Goal: Information Seeking & Learning: Learn about a topic

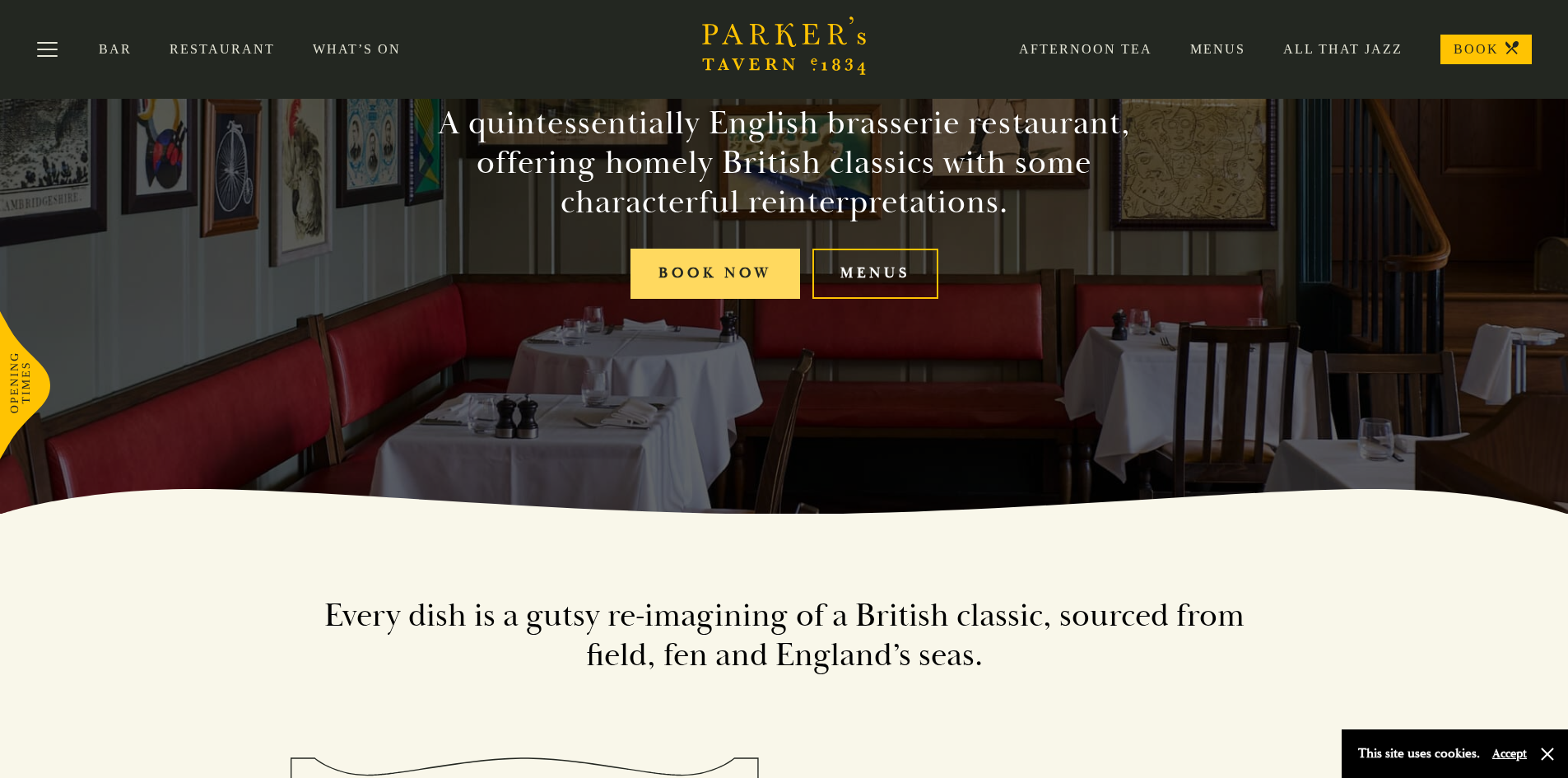
scroll to position [164, 0]
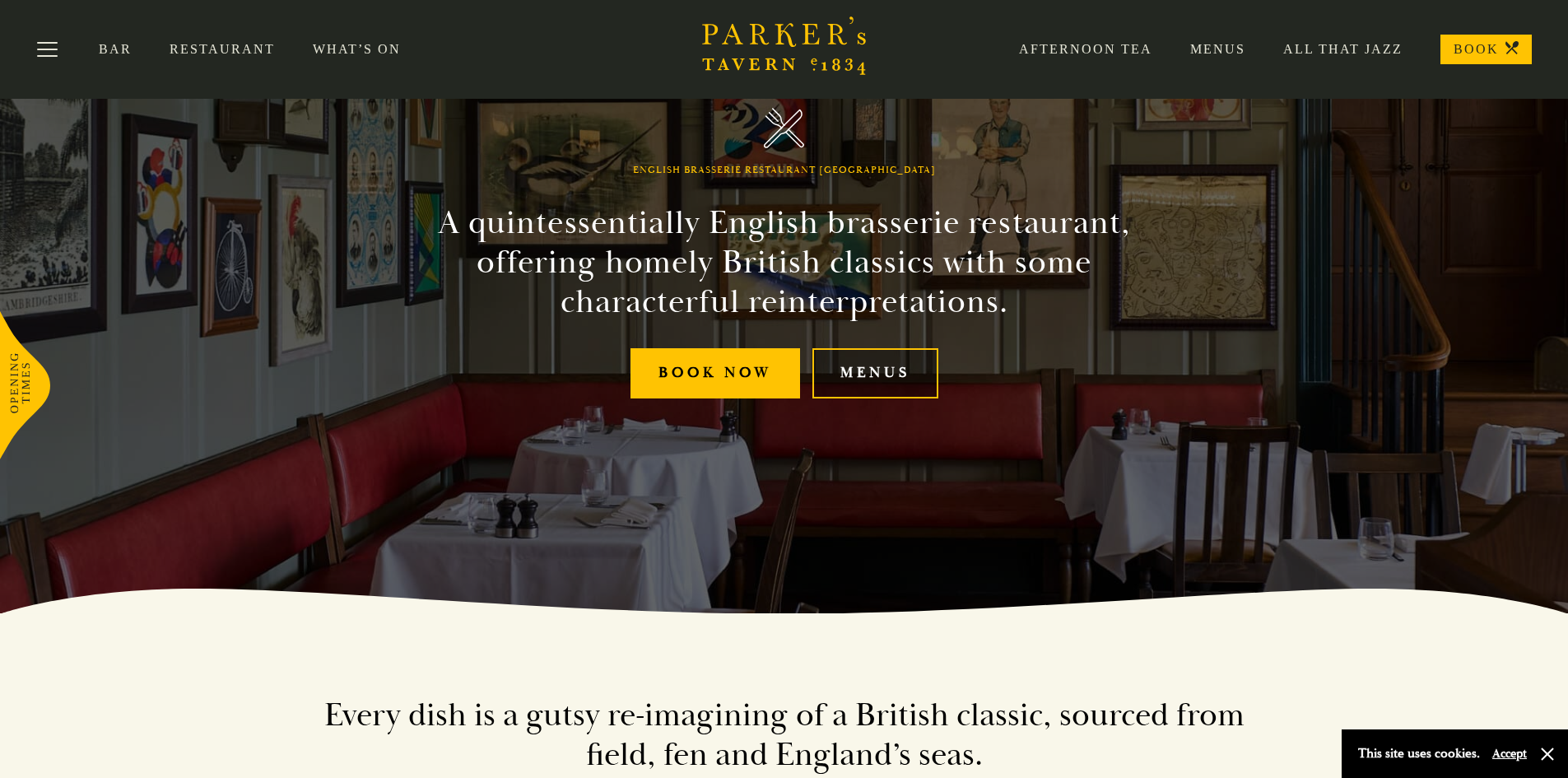
click at [890, 373] on link "Menus" at bounding box center [875, 373] width 126 height 50
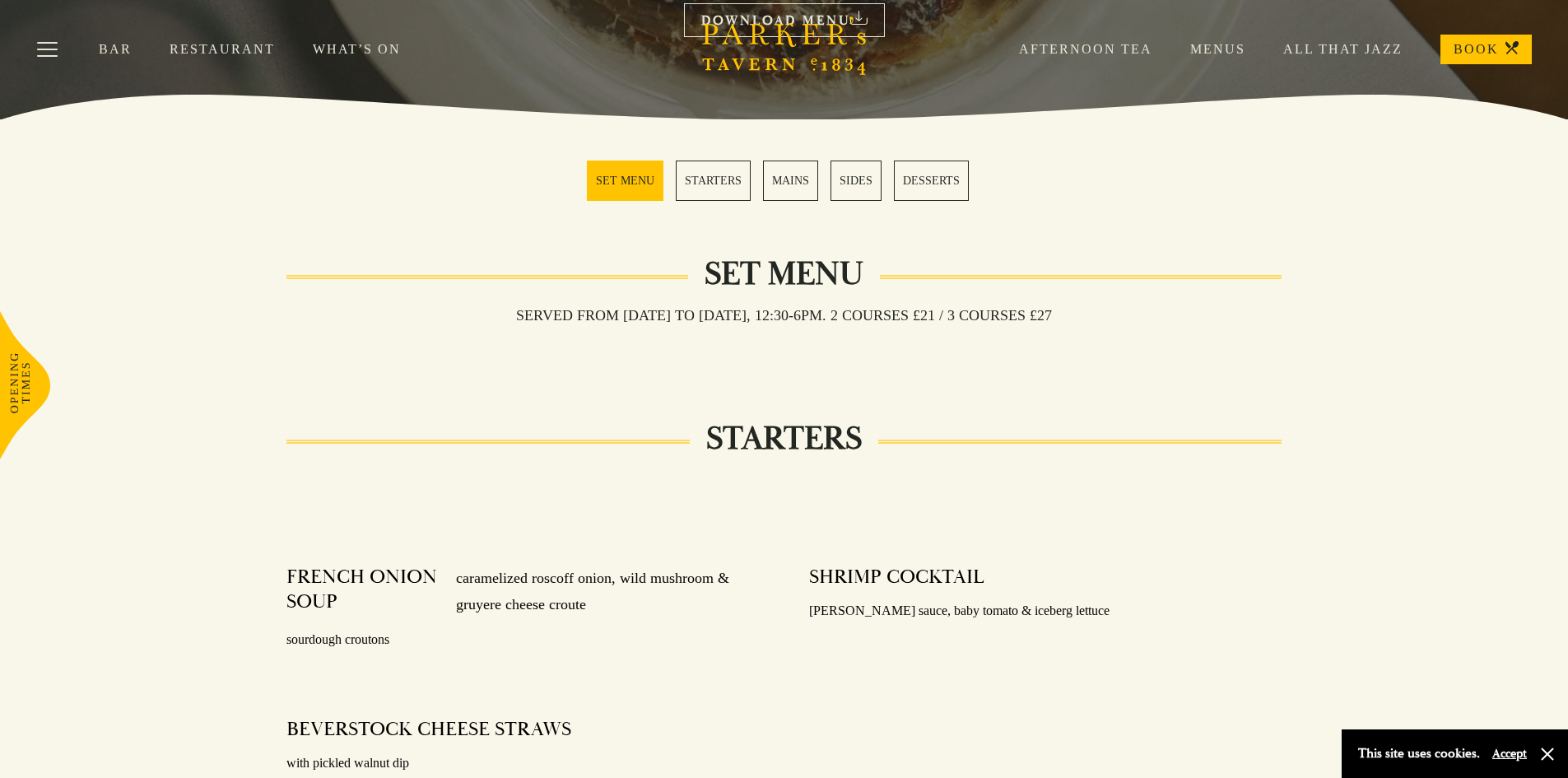
scroll to position [78, 0]
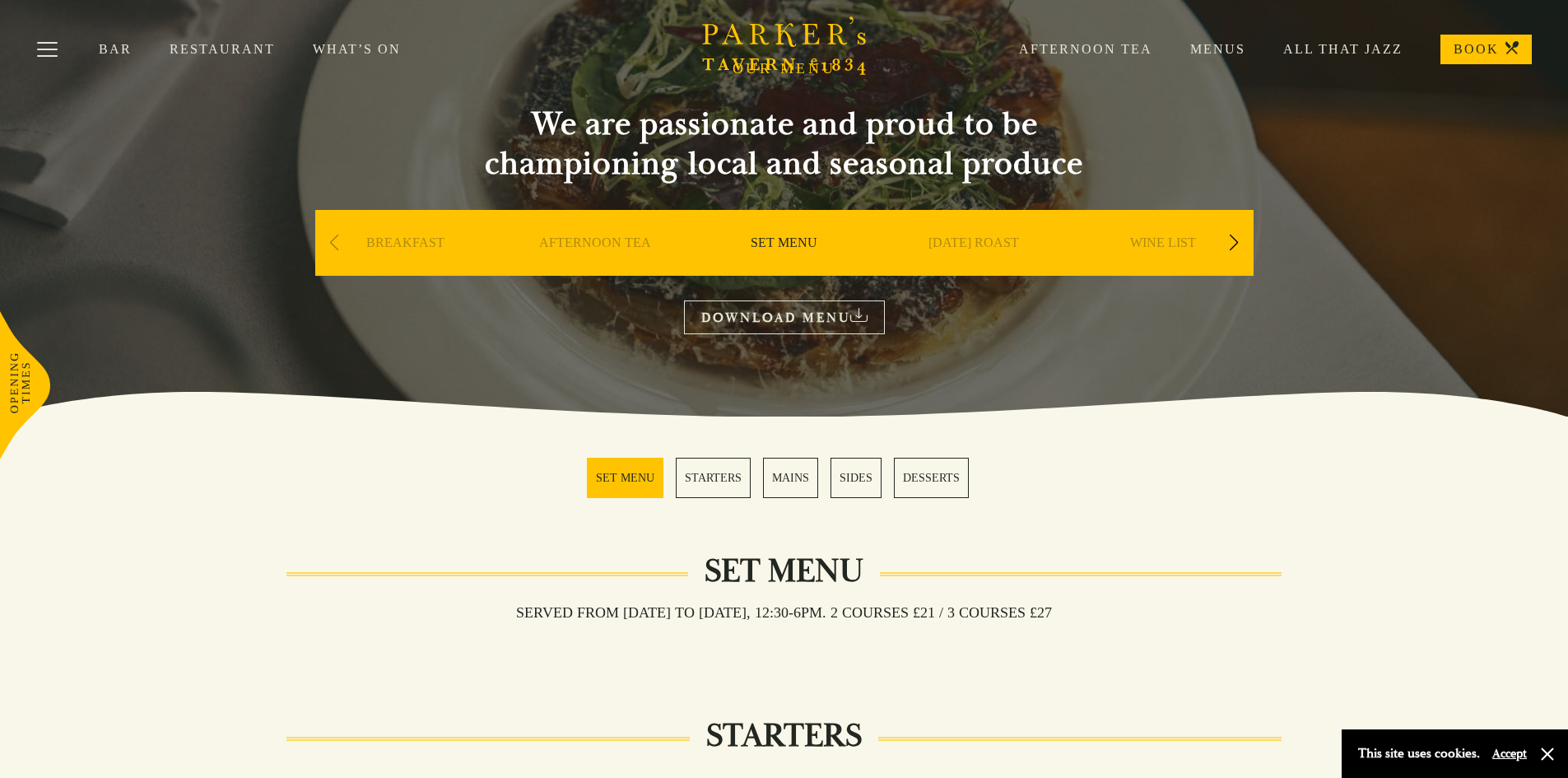
click at [794, 481] on link "MAINS" at bounding box center [791, 477] width 55 height 41
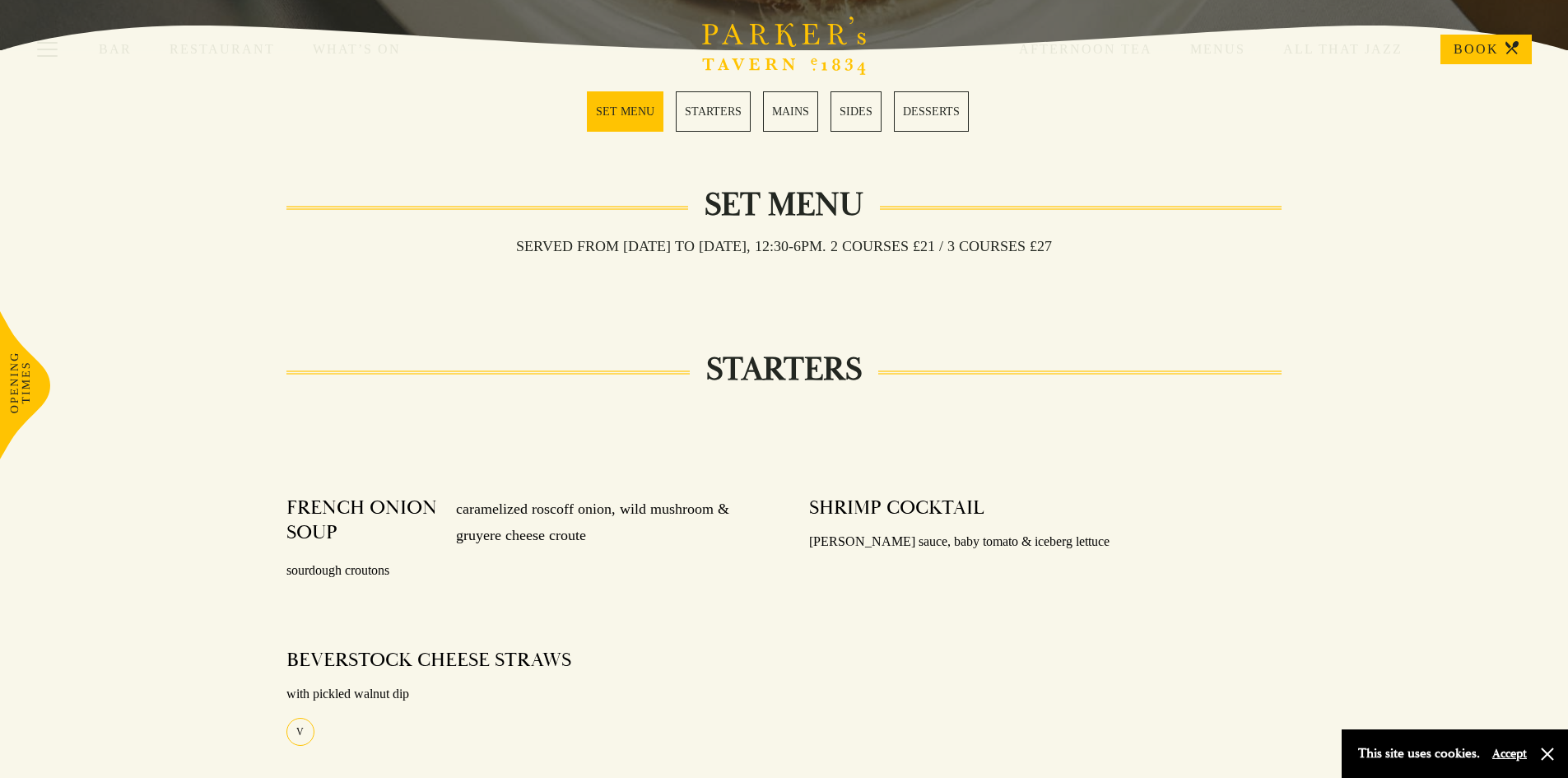
scroll to position [78, 0]
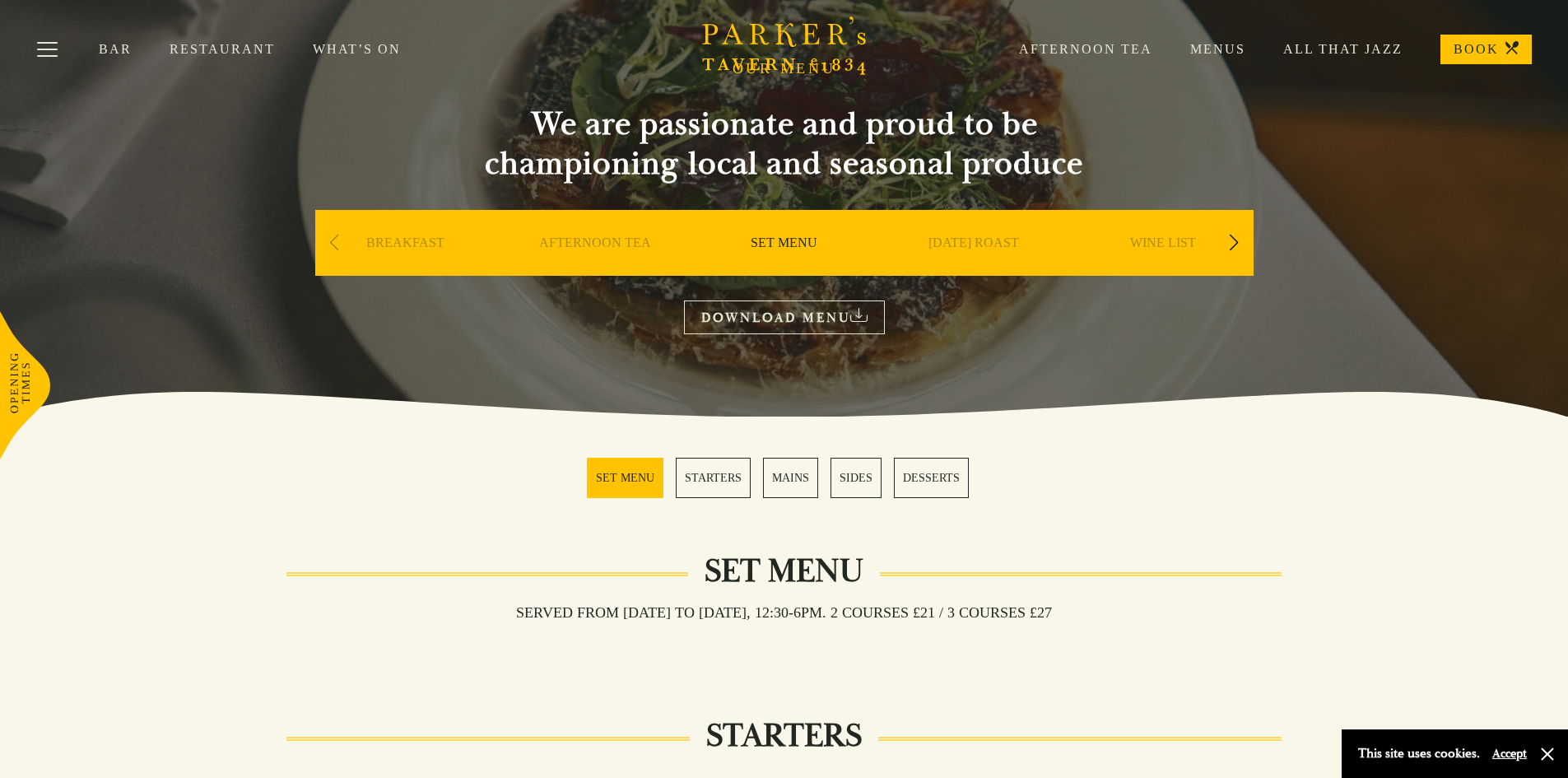
click at [795, 473] on link "MAINS" at bounding box center [791, 477] width 55 height 41
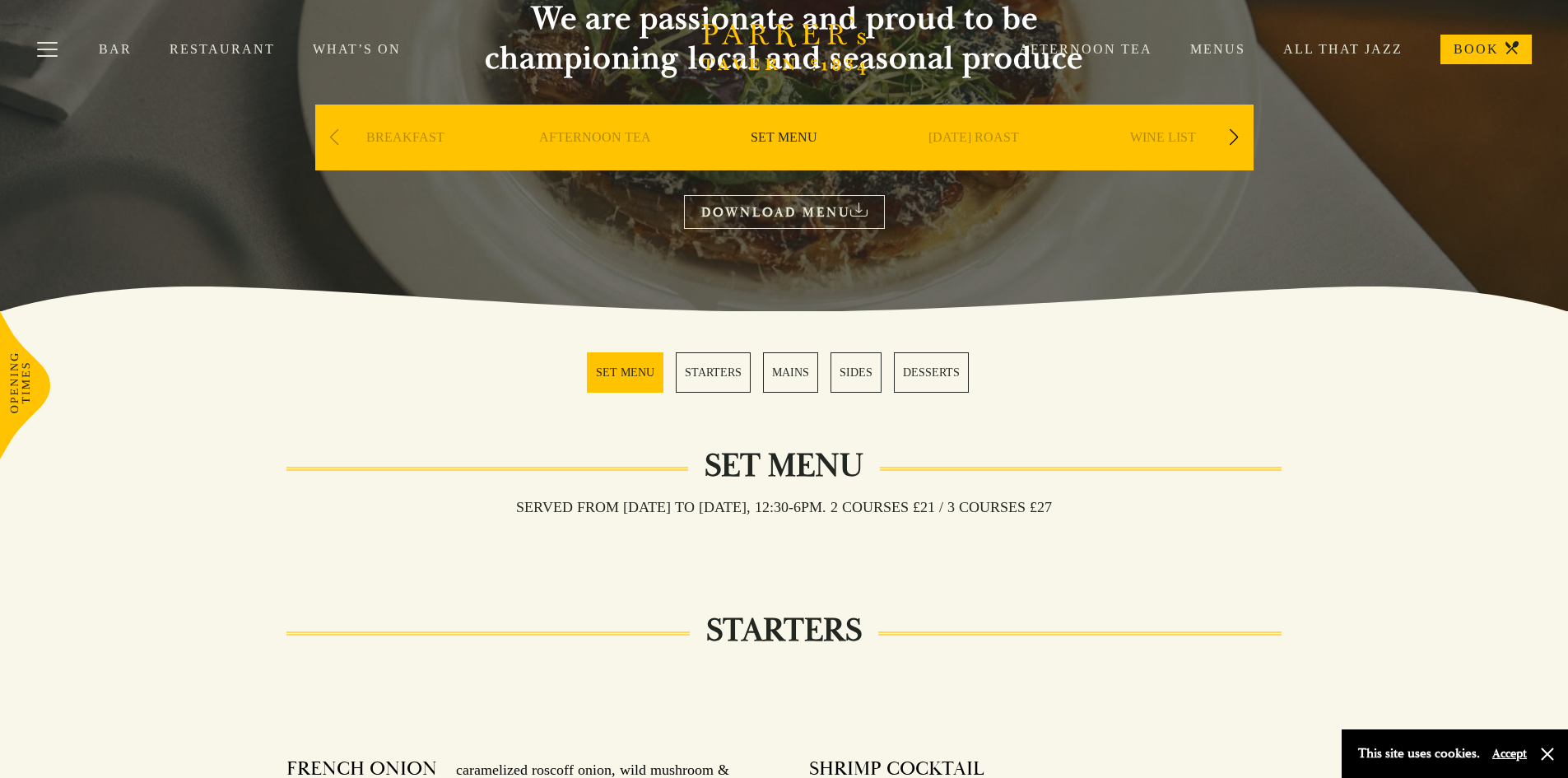
scroll to position [0, 0]
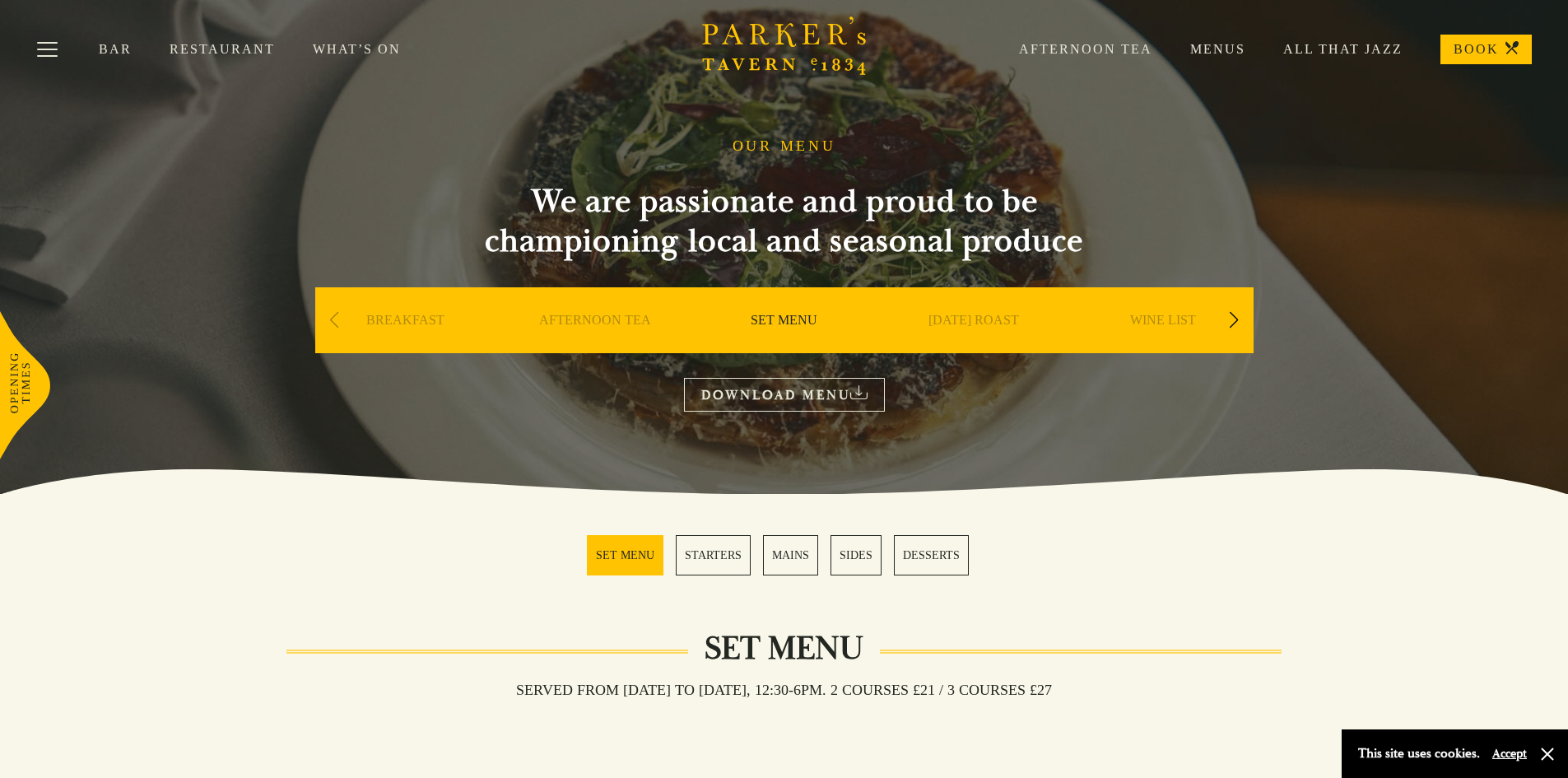
click at [1237, 323] on div "Next slide" at bounding box center [1234, 320] width 22 height 36
click at [345, 318] on div "AFTERNOON TEA" at bounding box center [405, 344] width 181 height 115
click at [338, 320] on div "Previous slide" at bounding box center [334, 320] width 22 height 36
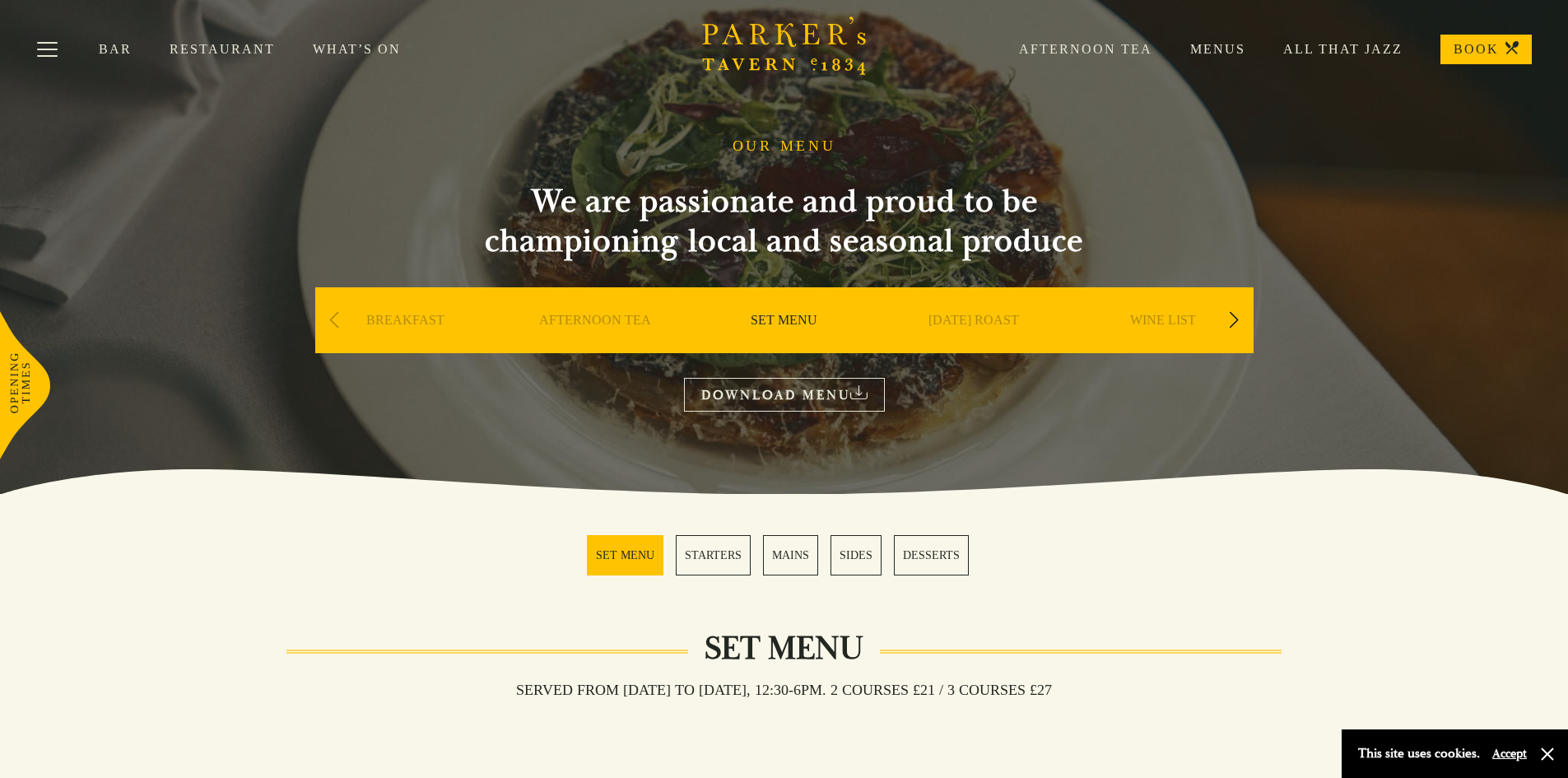
click at [401, 321] on link "BREAKFAST" at bounding box center [405, 344] width 78 height 65
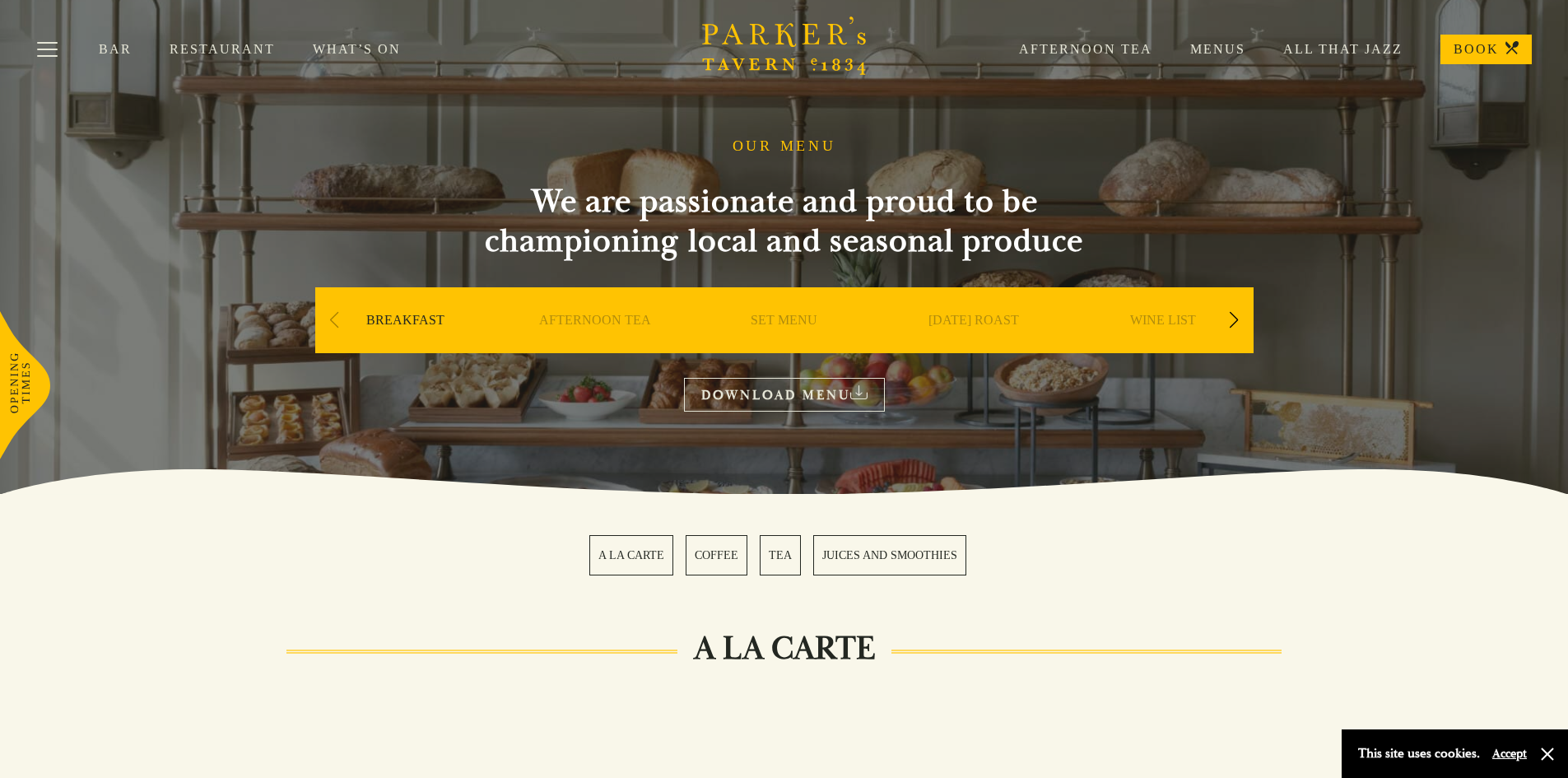
click at [622, 548] on link "A LA CARTE" at bounding box center [631, 555] width 84 height 41
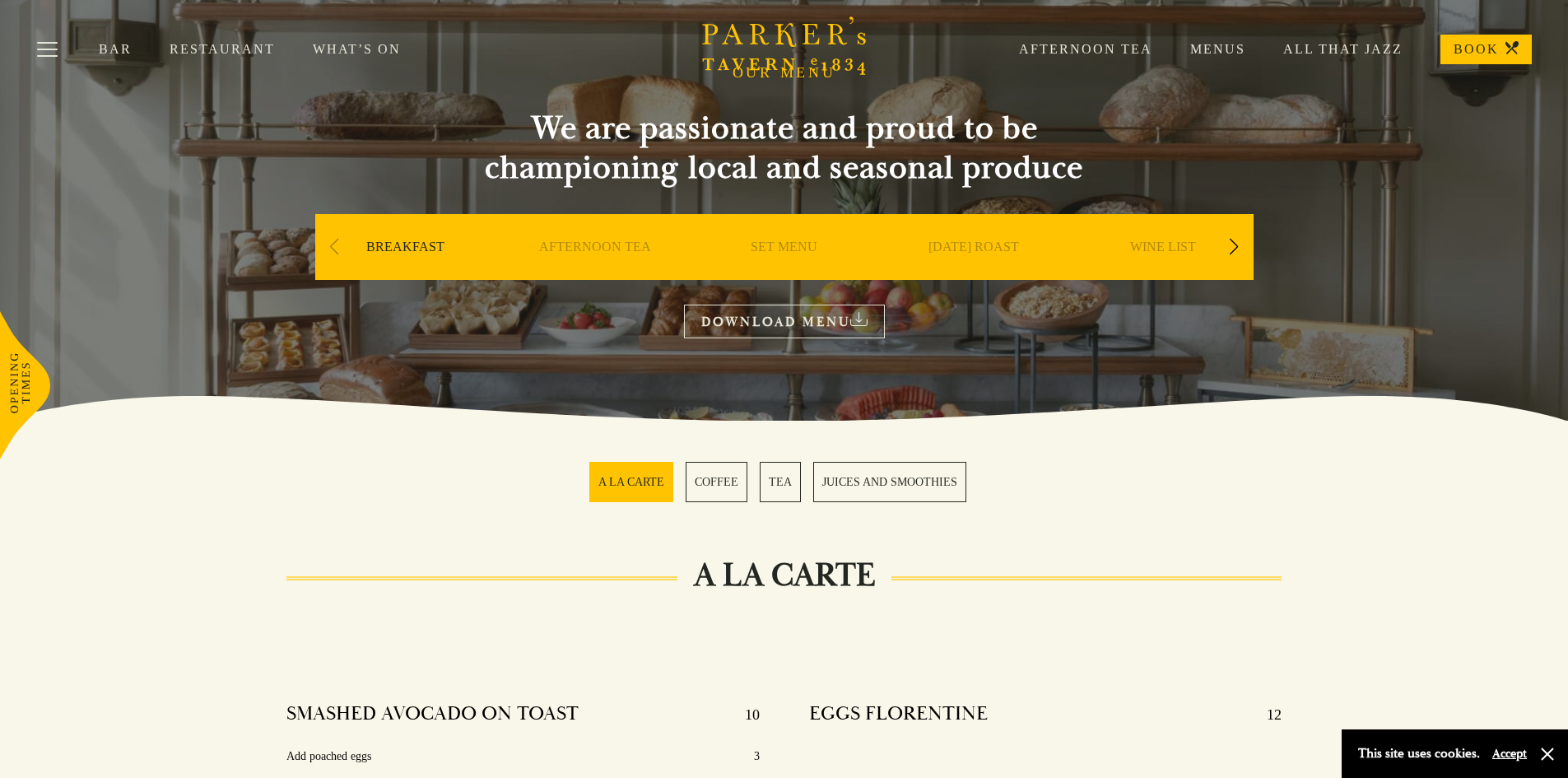
scroll to position [72, 0]
click at [1233, 246] on div "Next slide" at bounding box center [1234, 248] width 22 height 36
click at [939, 246] on link "A LA CARTE" at bounding box center [973, 271] width 77 height 65
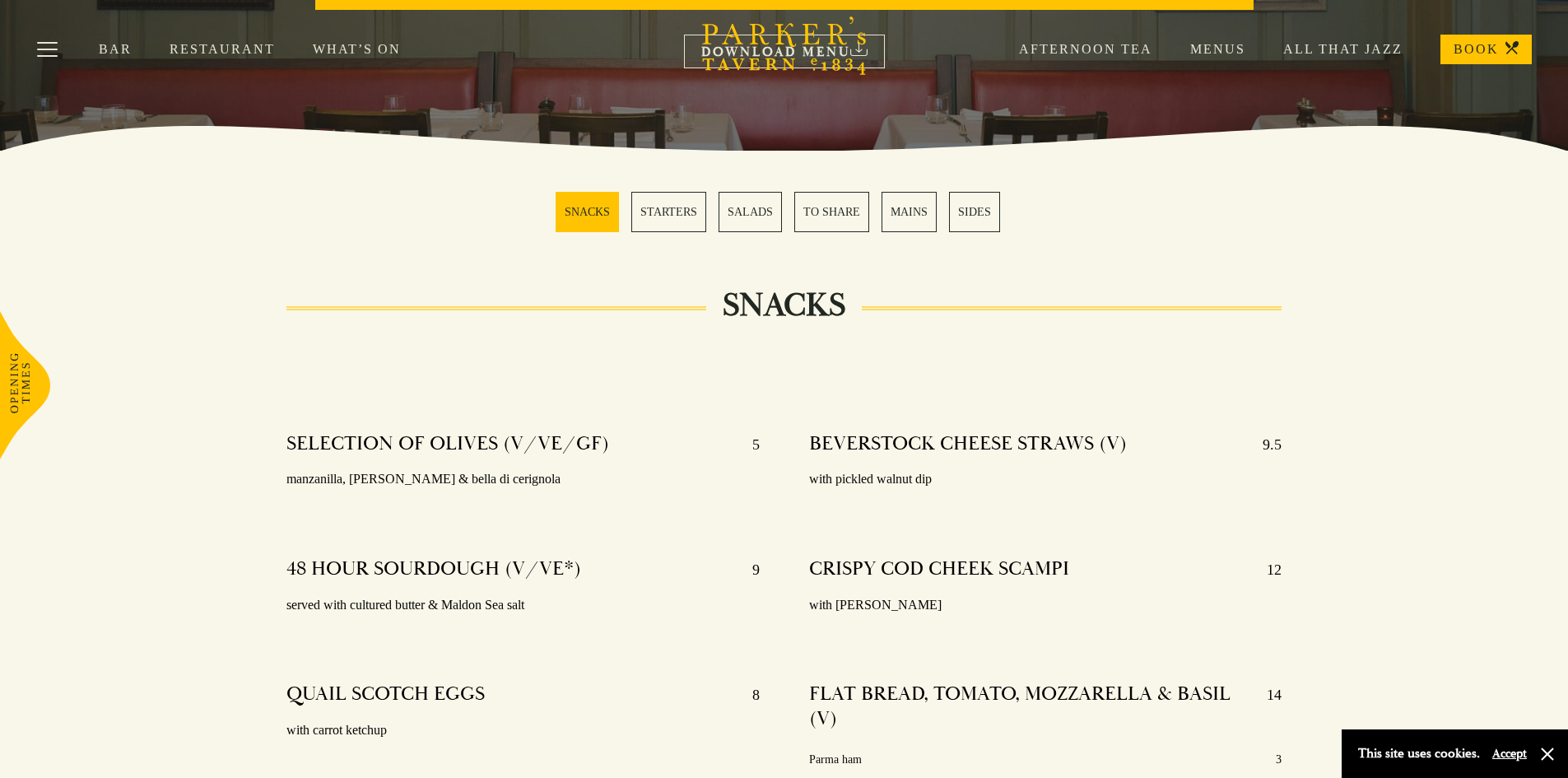
scroll to position [412, 0]
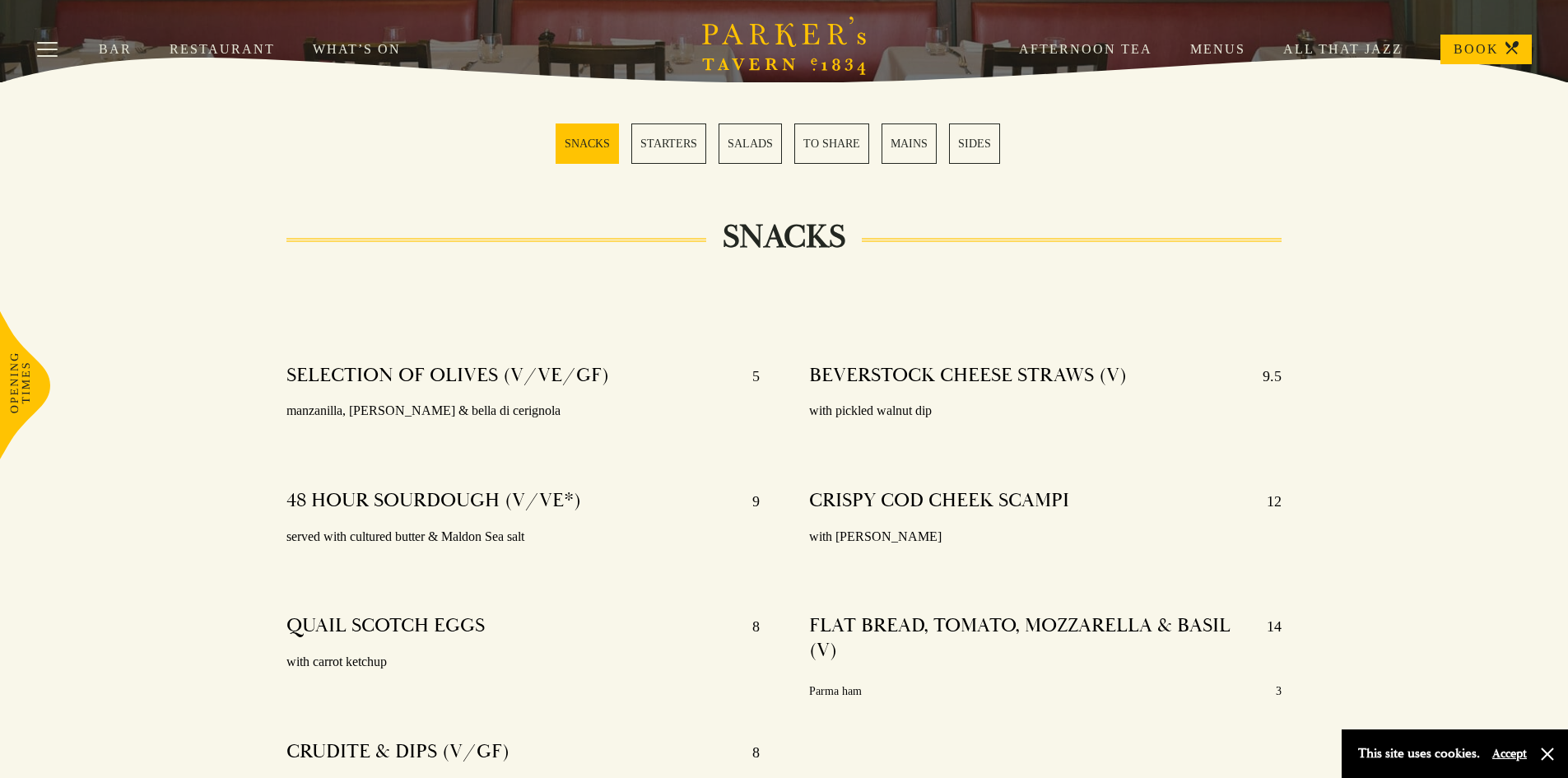
click at [909, 149] on link "MAINS" at bounding box center [909, 143] width 55 height 41
click at [910, 146] on link "MAINS" at bounding box center [909, 143] width 55 height 41
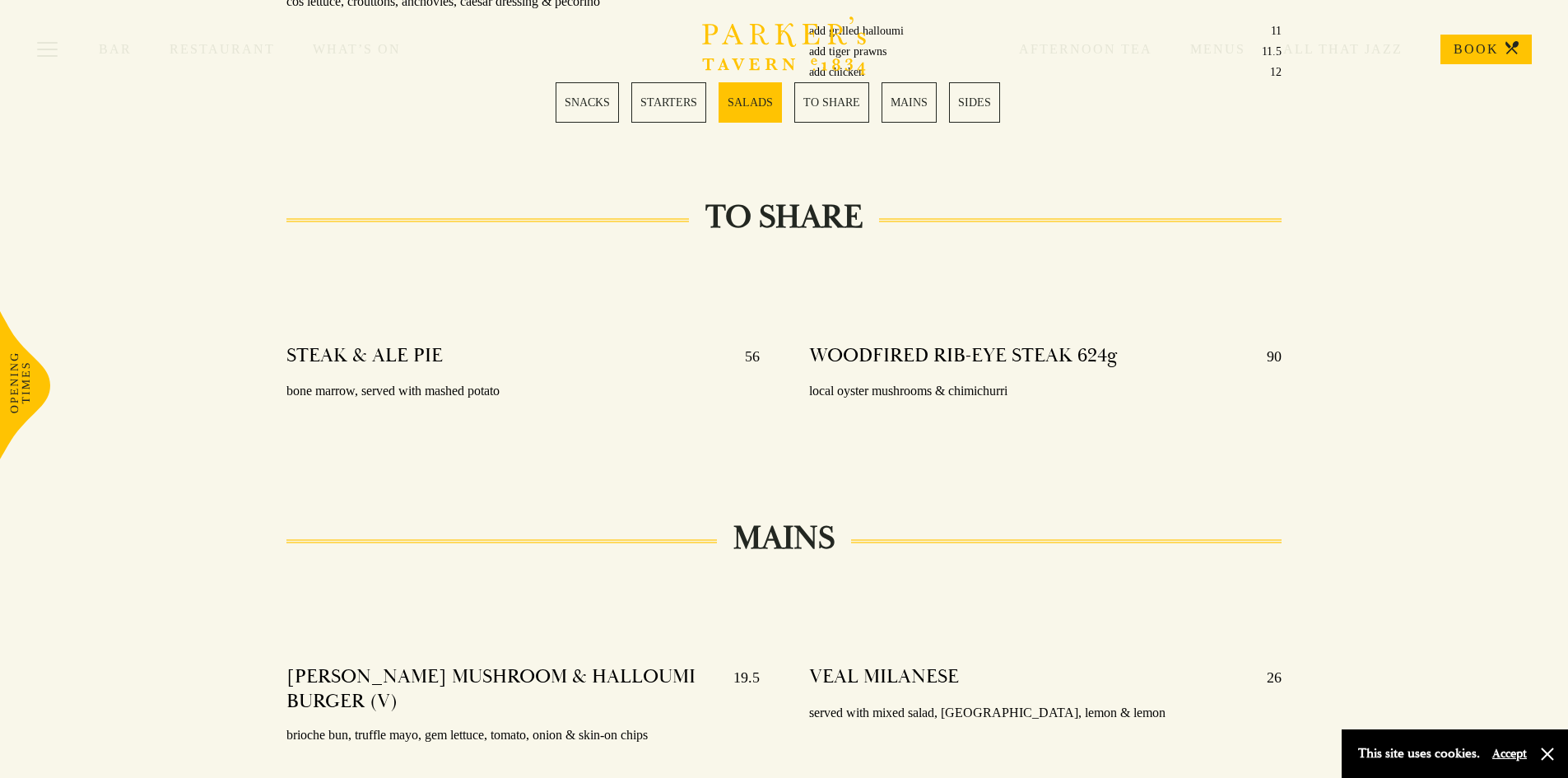
scroll to position [2045, 0]
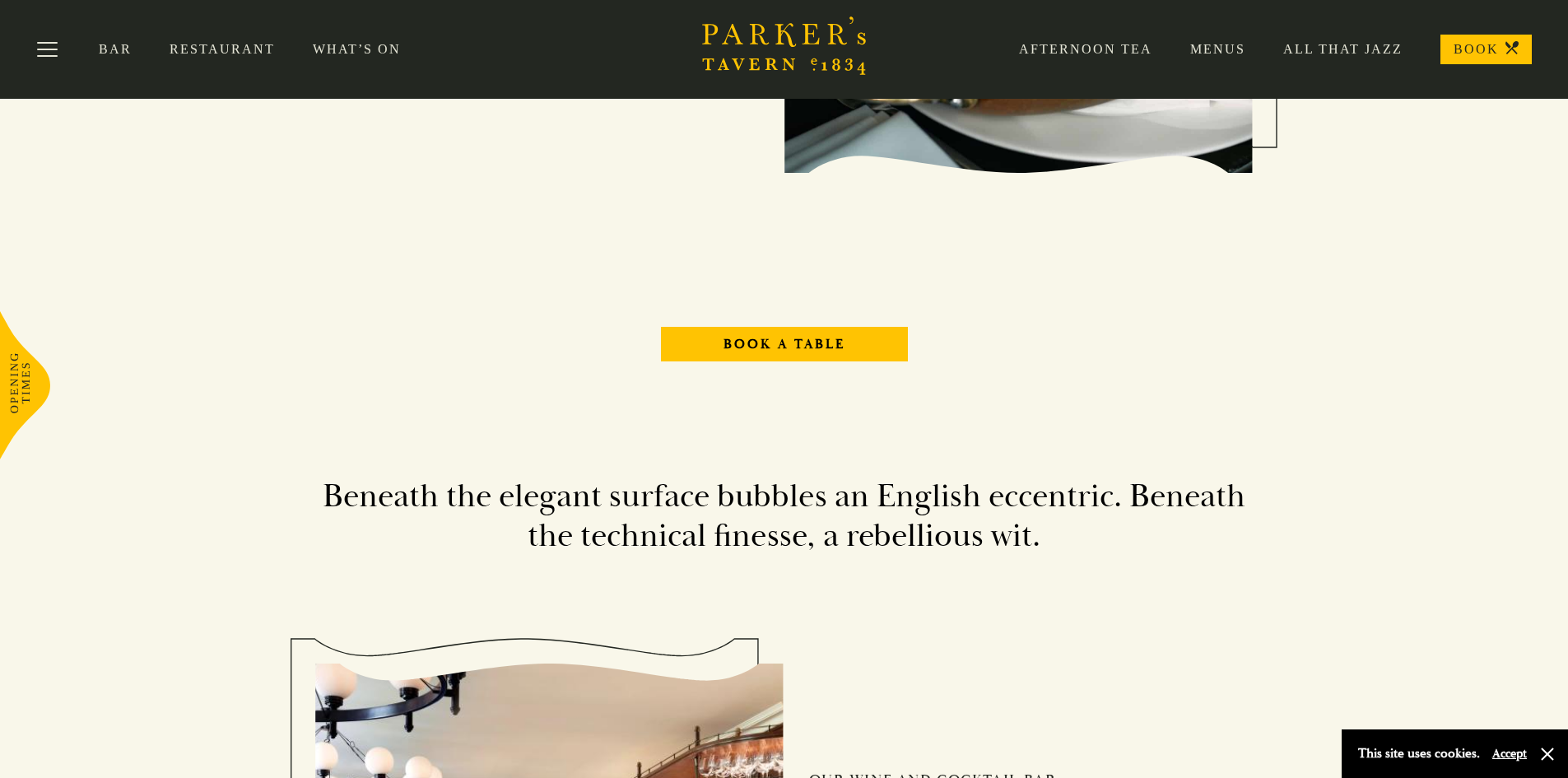
scroll to position [2057, 0]
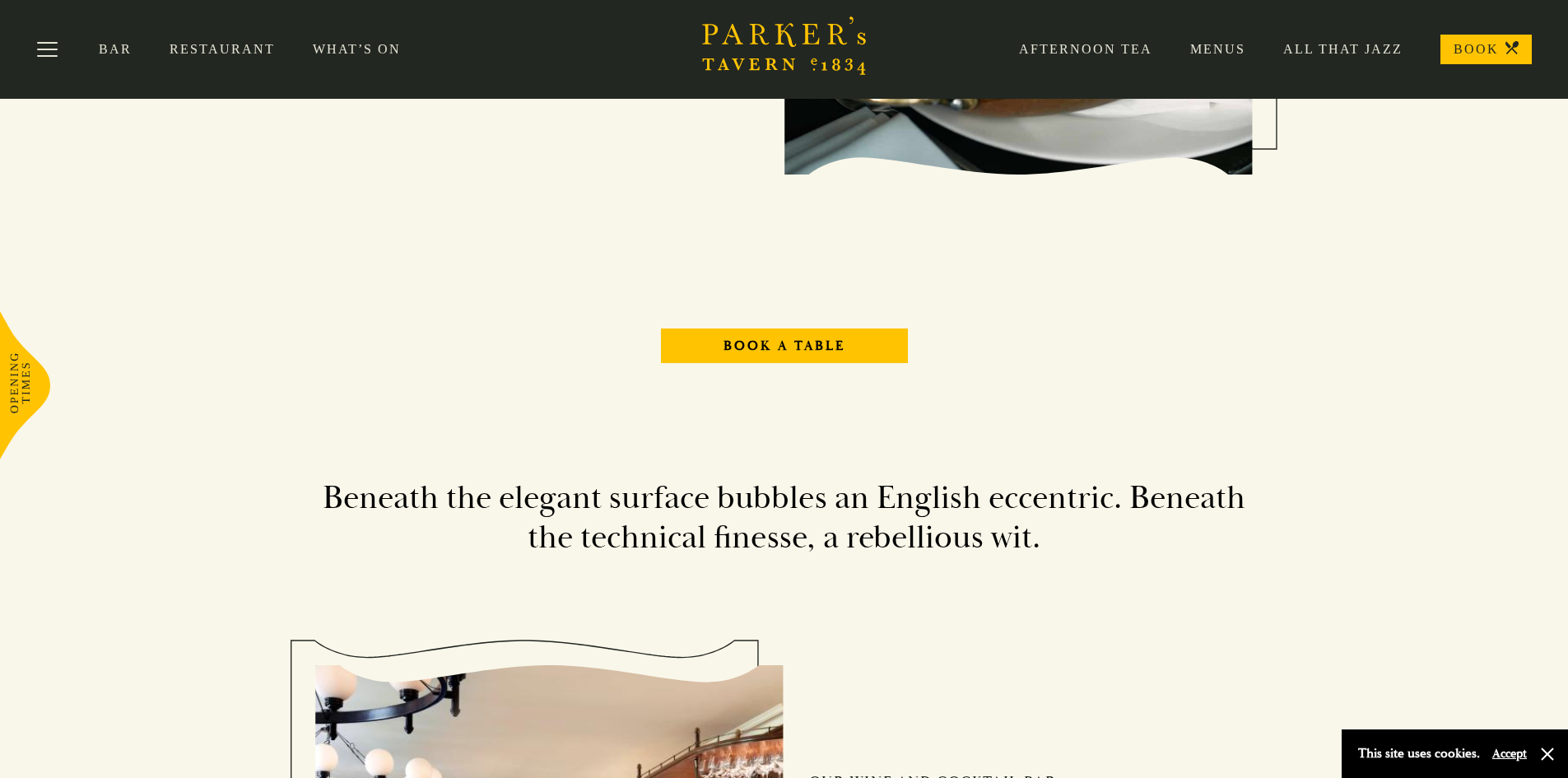
click at [248, 55] on link "Restaurant" at bounding box center [241, 48] width 143 height 16
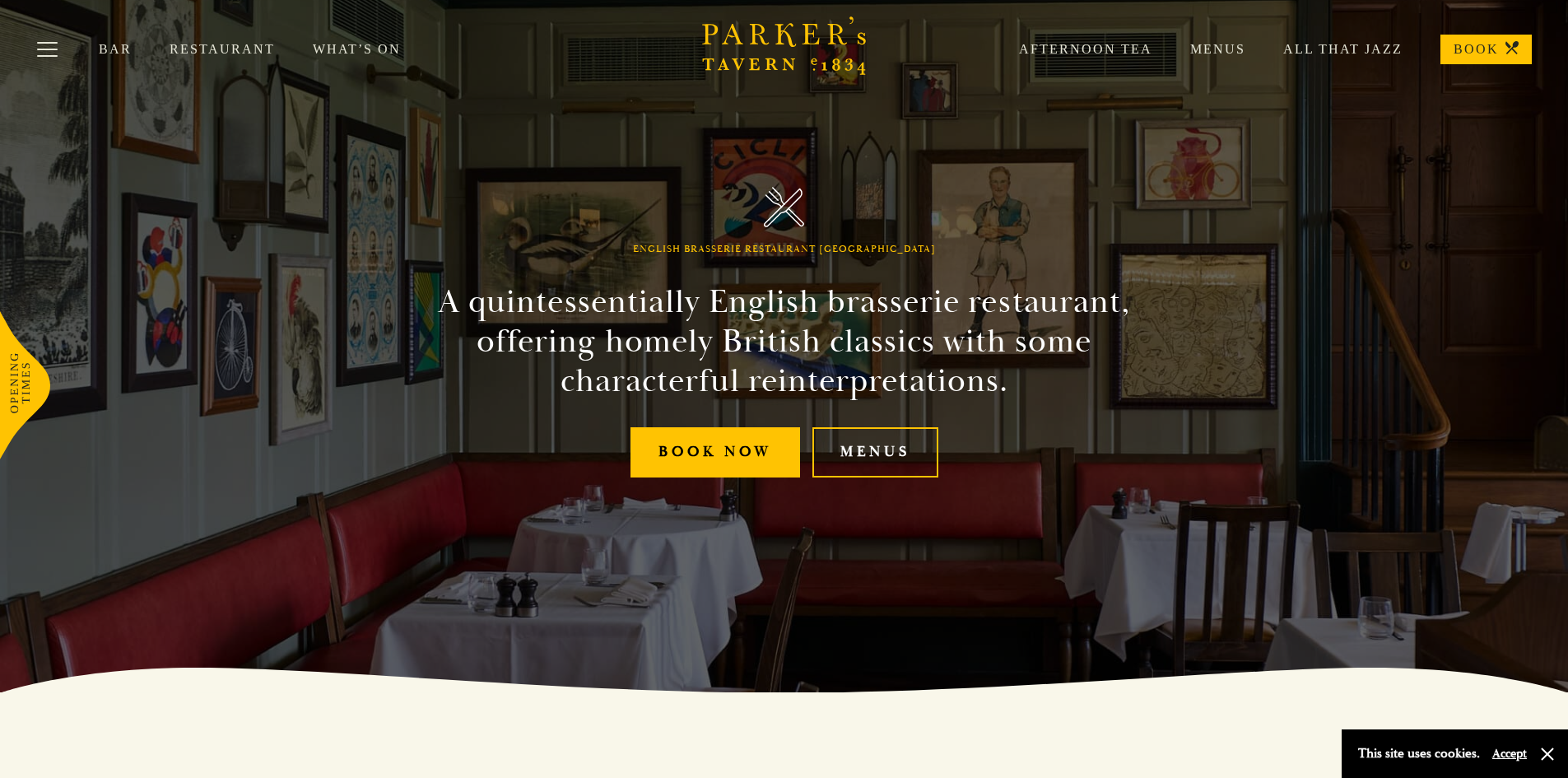
scroll to position [247, 0]
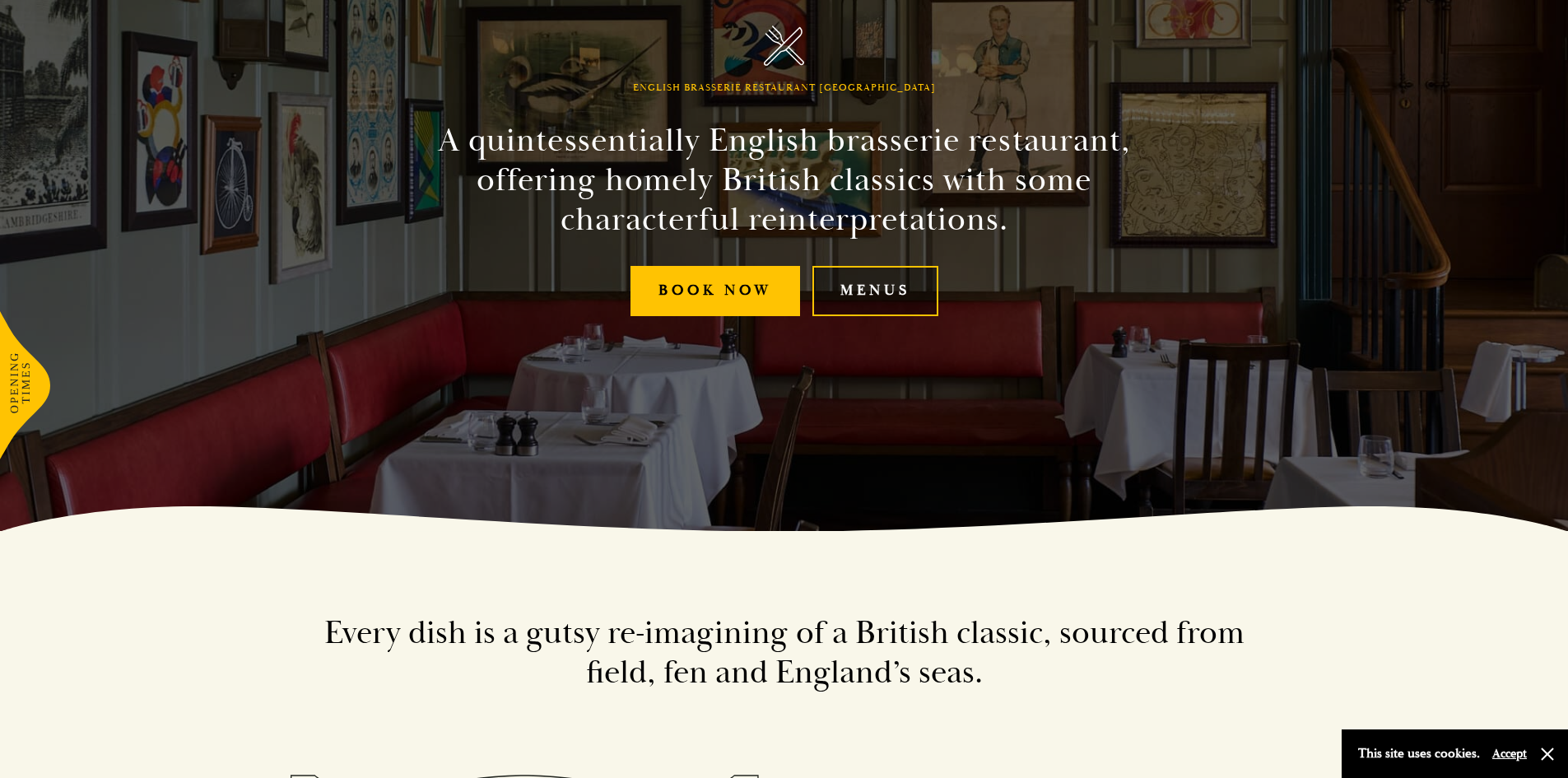
click at [868, 297] on link "Menus" at bounding box center [875, 290] width 126 height 50
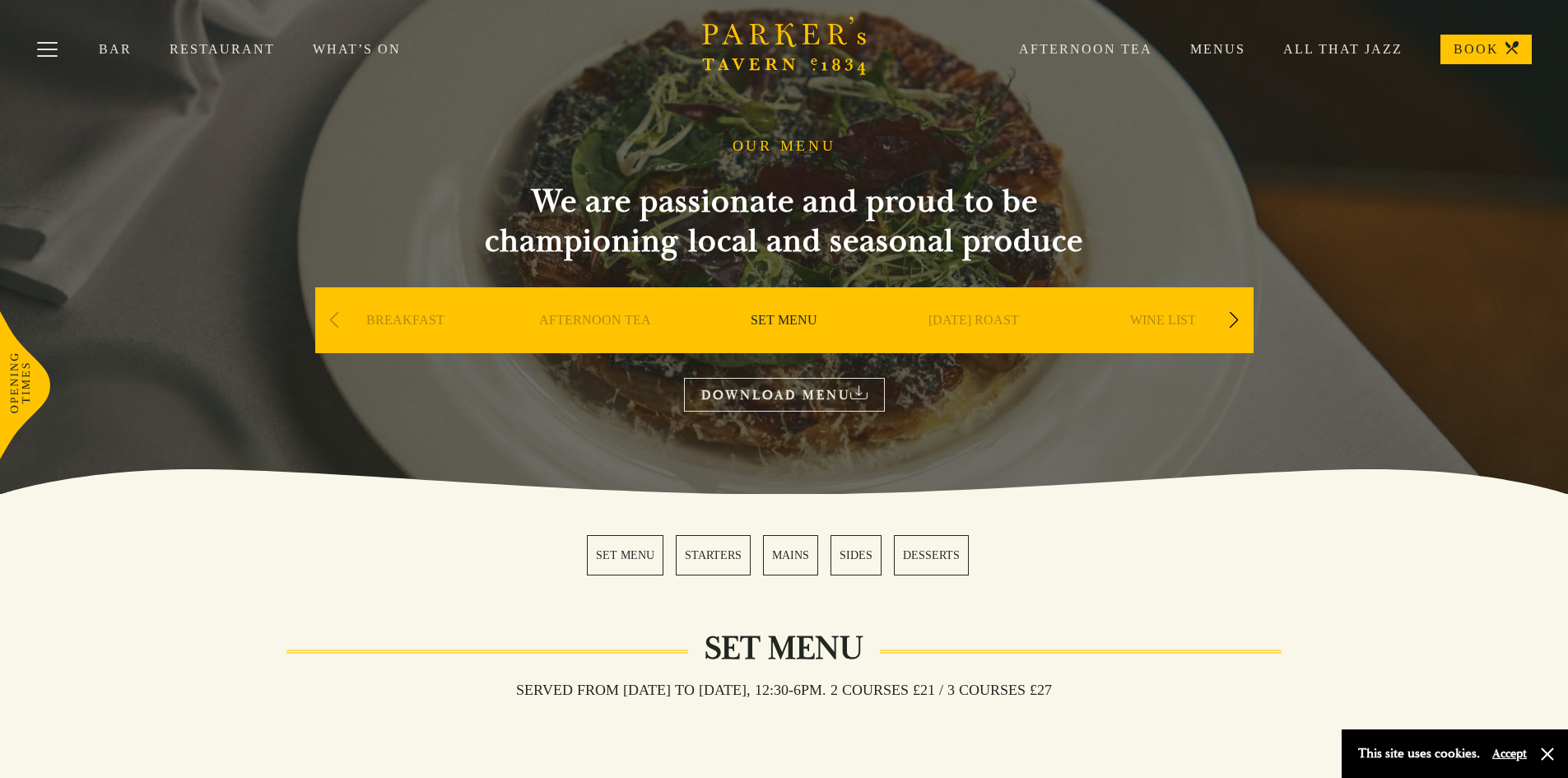
click at [1232, 313] on div "Next slide" at bounding box center [1234, 320] width 22 height 36
click at [1145, 314] on link "A LA CARTE" at bounding box center [1163, 344] width 77 height 65
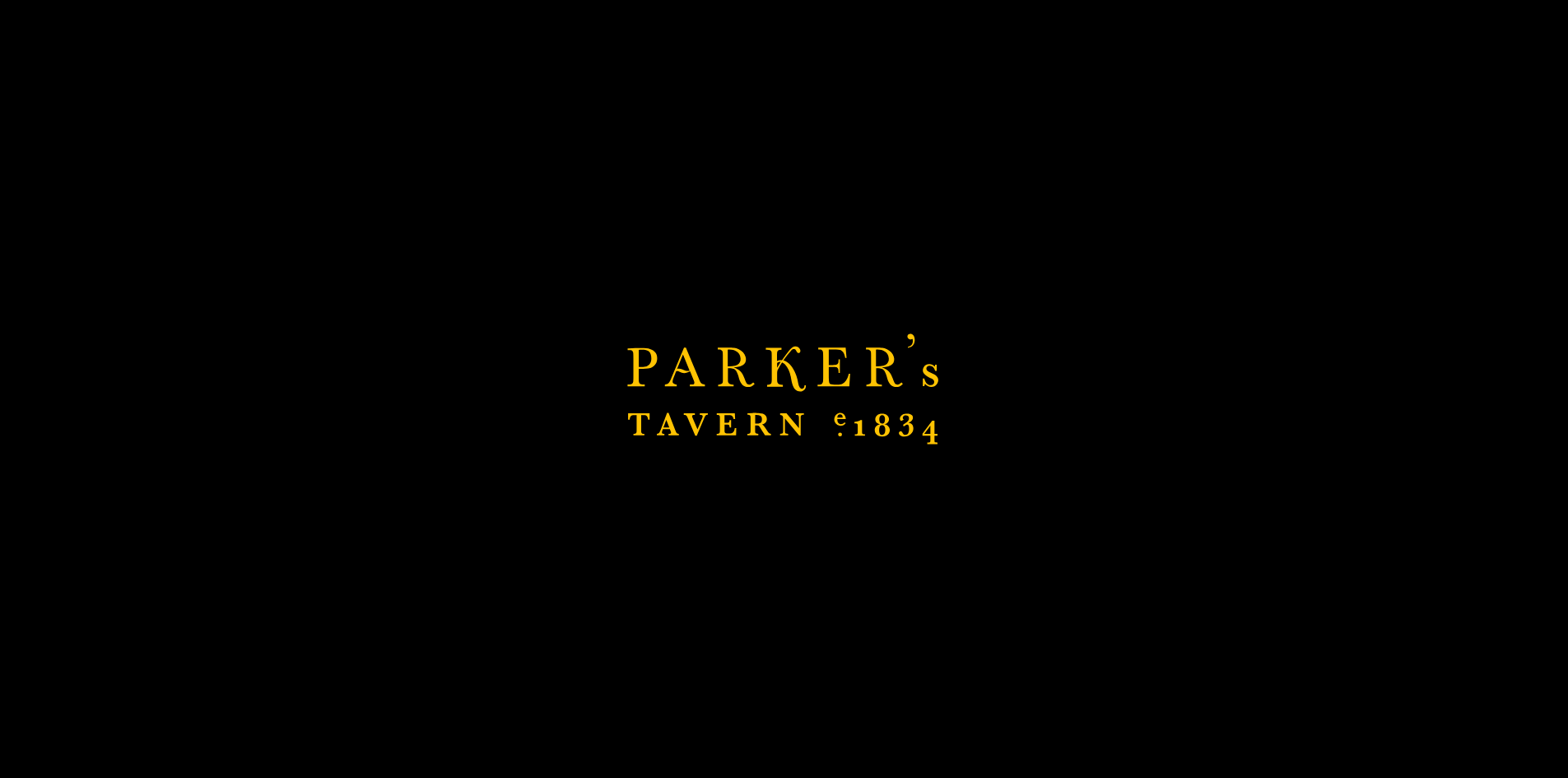
scroll to position [164, 0]
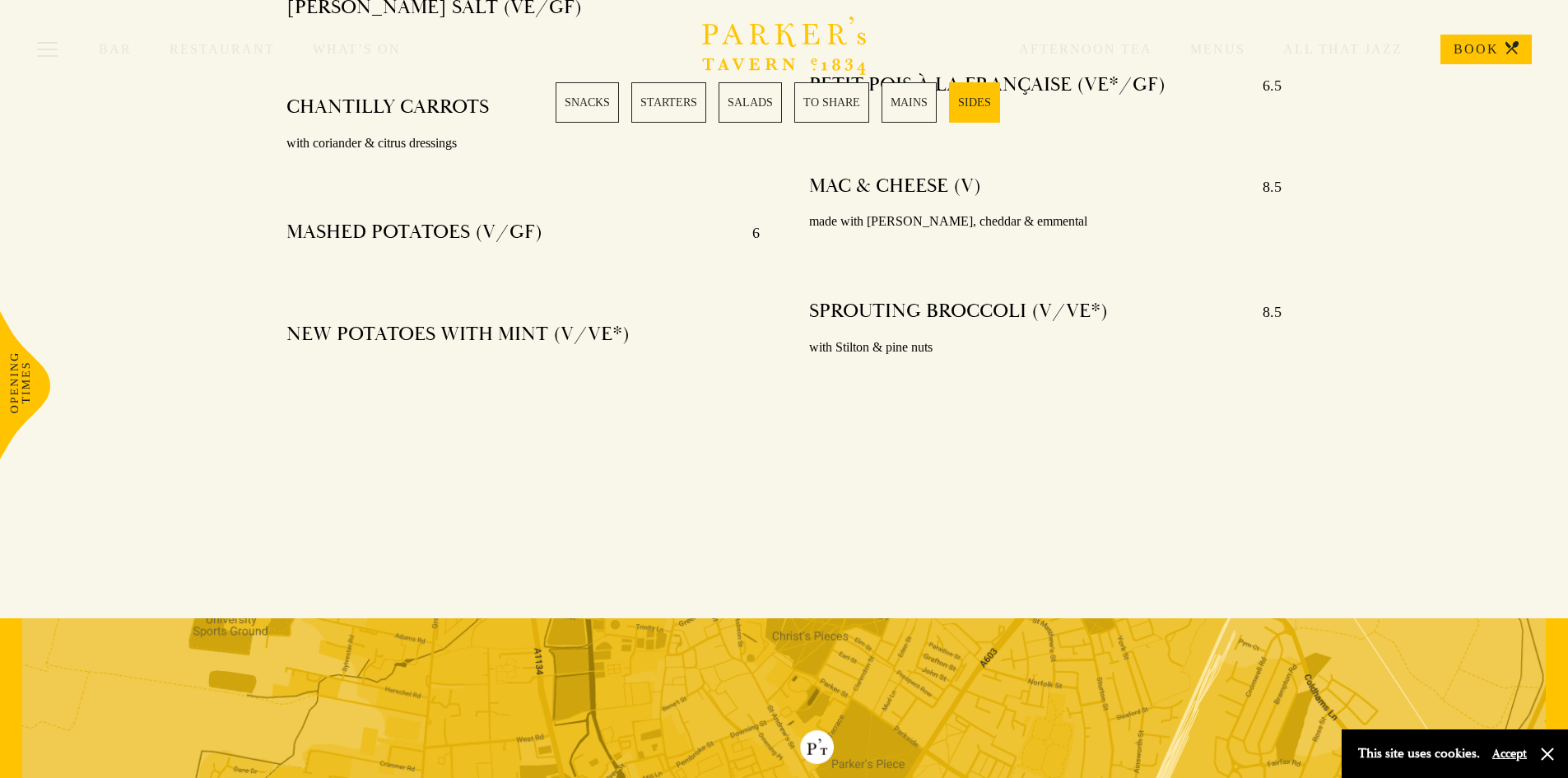
scroll to position [4103, 0]
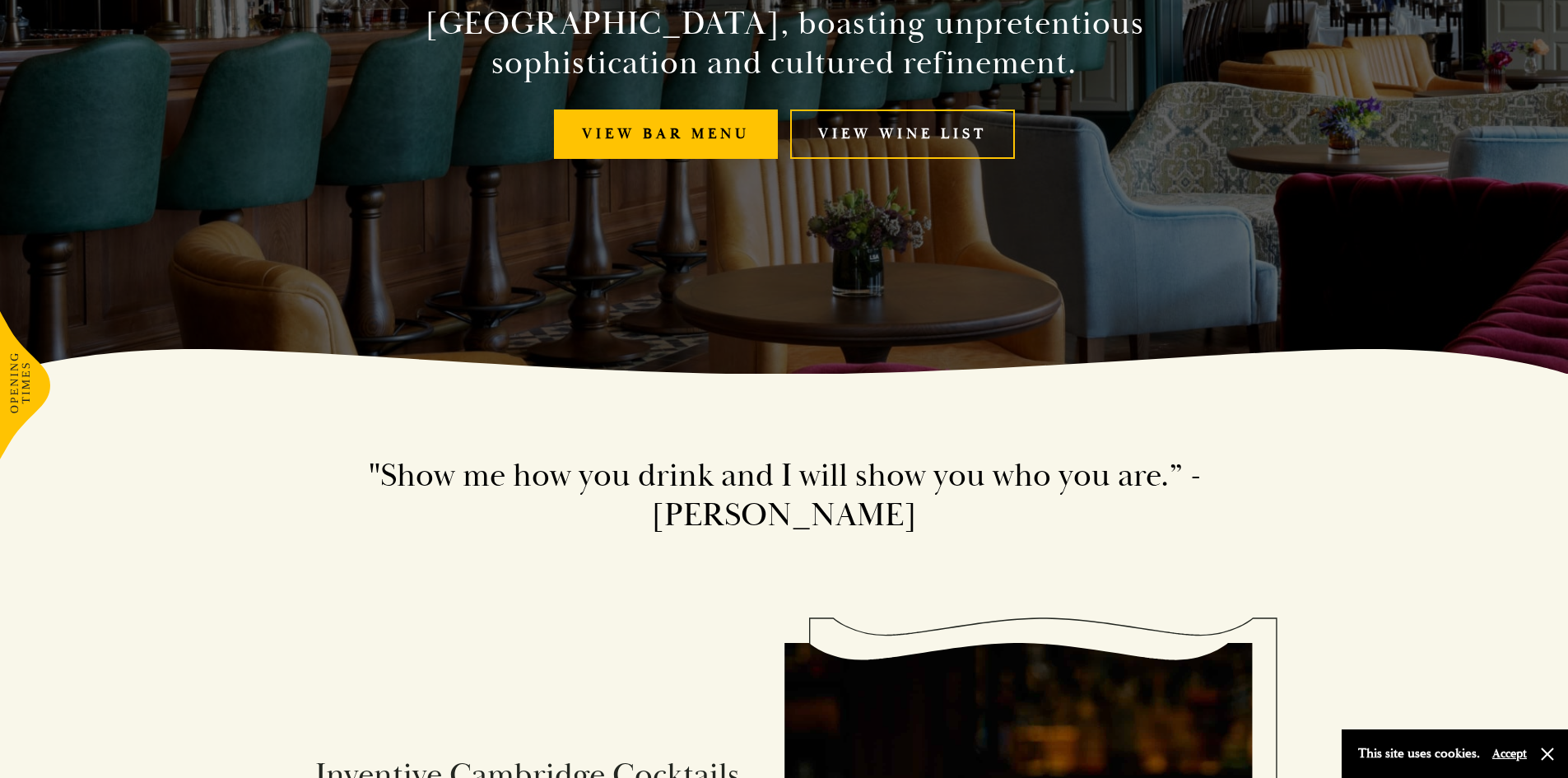
scroll to position [412, 0]
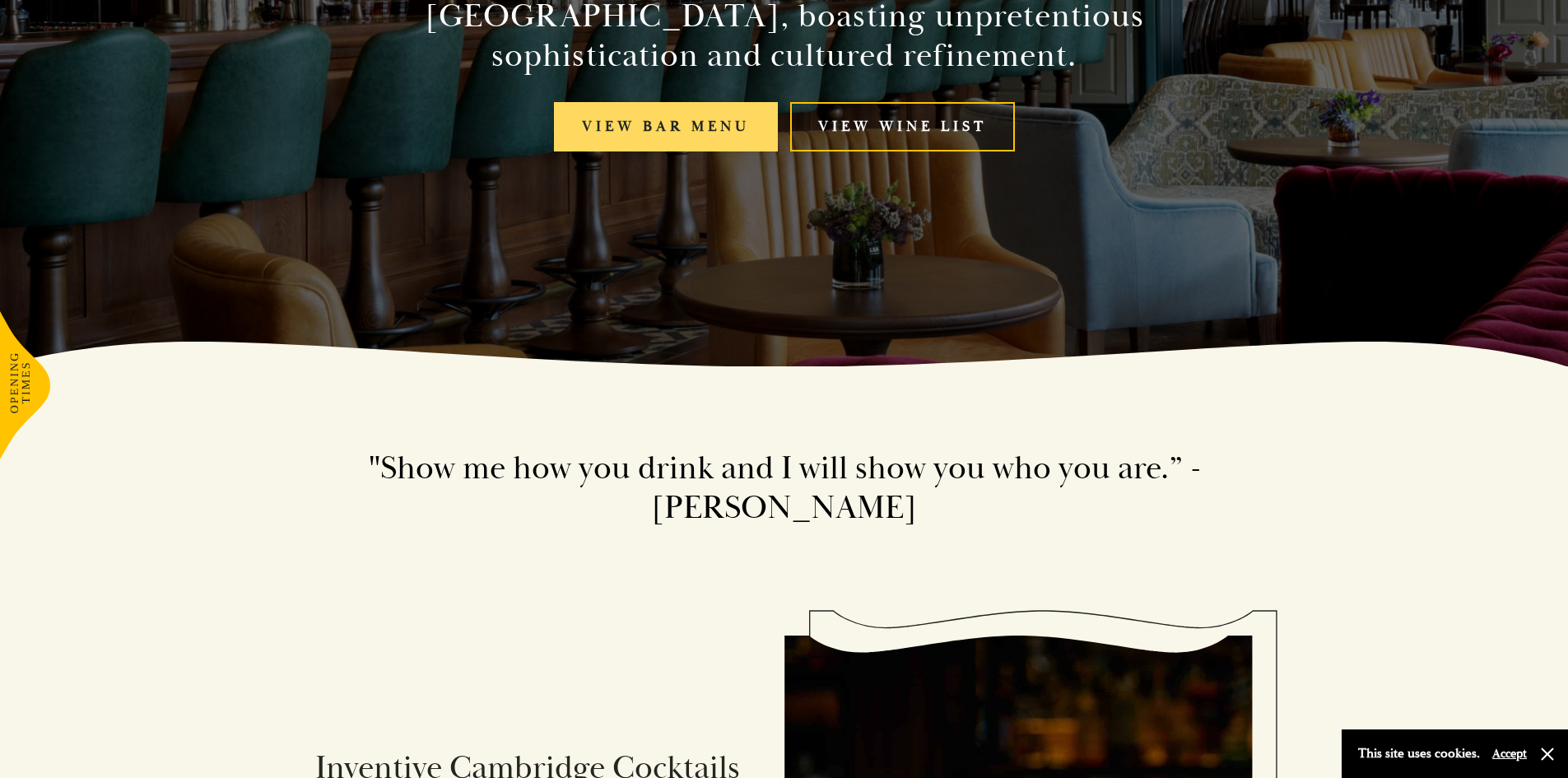
click at [697, 112] on link "View bar menu" at bounding box center [666, 127] width 224 height 50
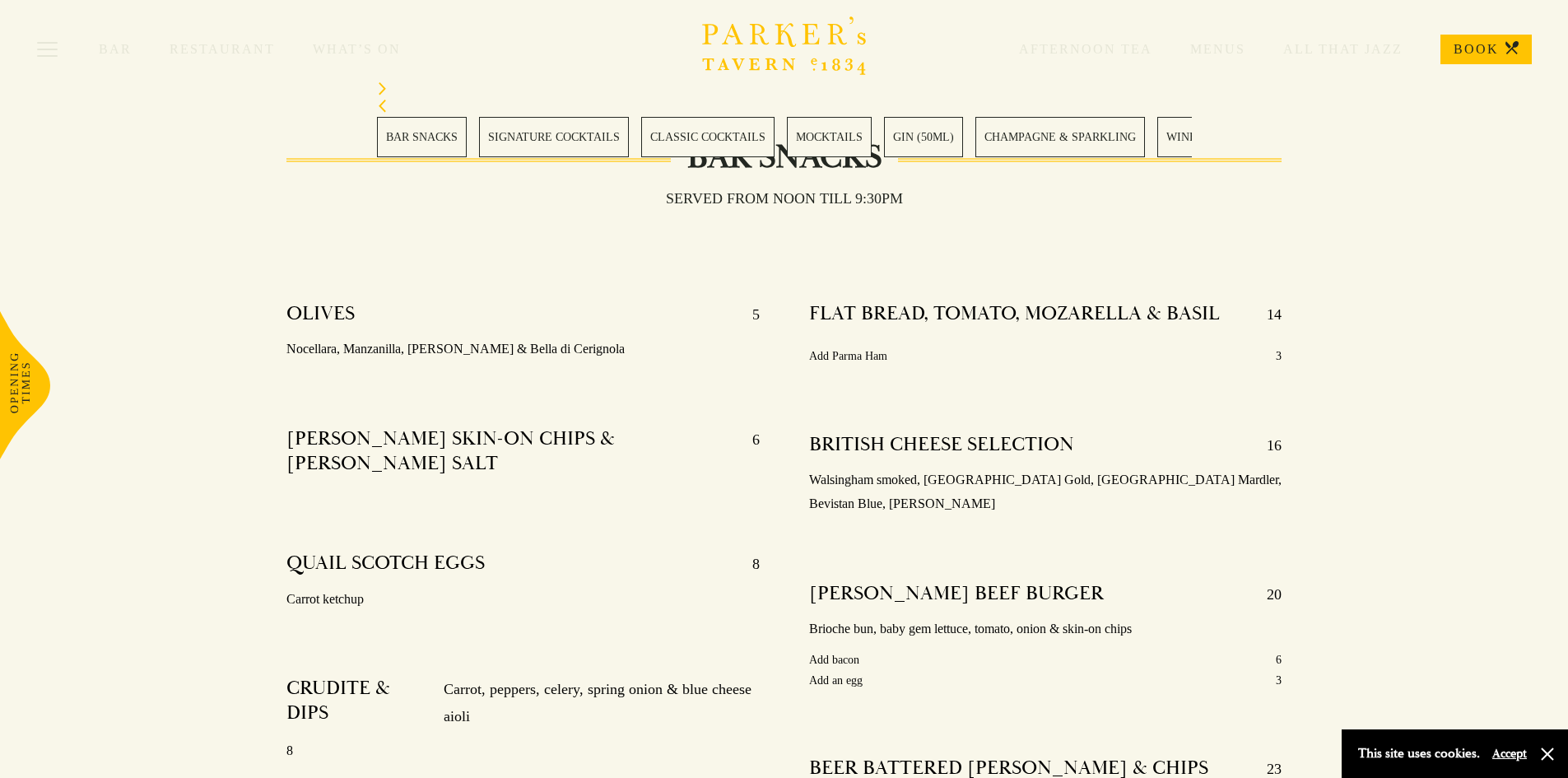
scroll to position [493, 0]
